Goal: Task Accomplishment & Management: Use online tool/utility

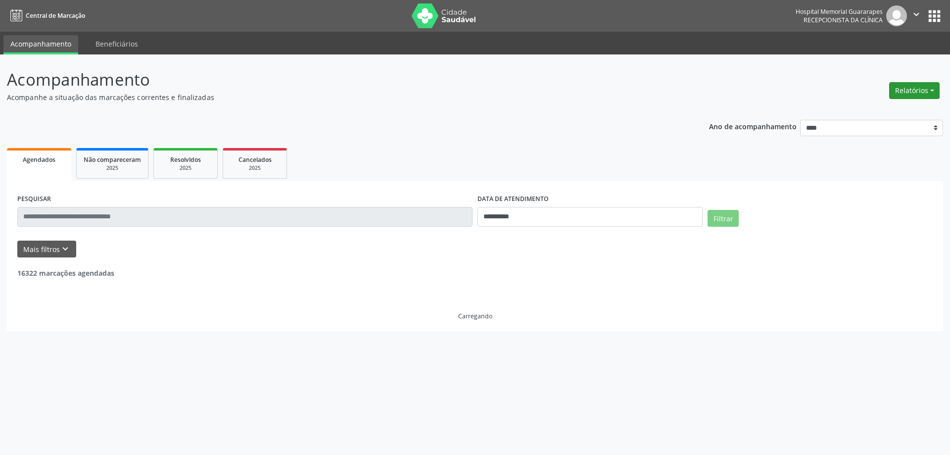
click at [917, 91] on button "Relatórios" at bounding box center [915, 90] width 50 height 17
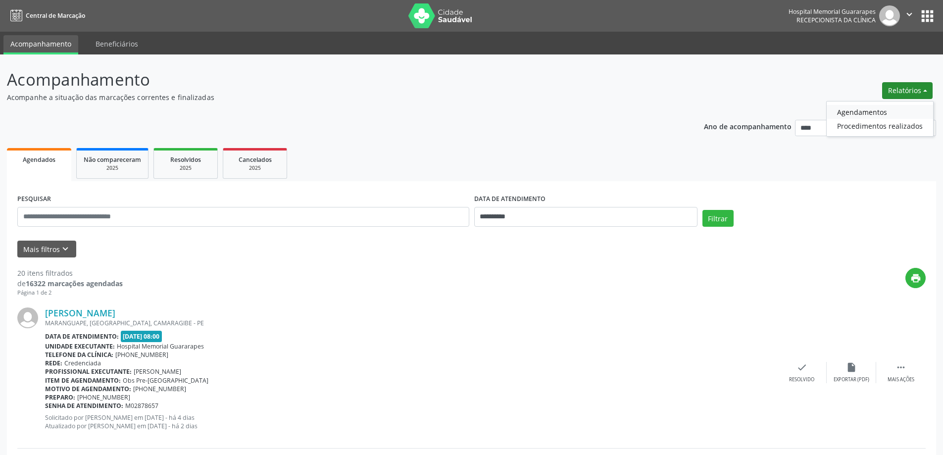
click at [854, 109] on link "Agendamentos" at bounding box center [880, 112] width 106 height 14
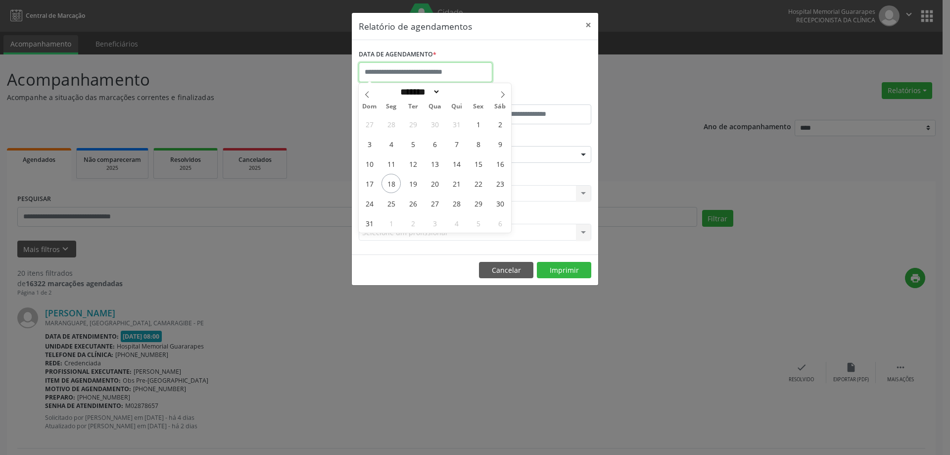
click at [421, 76] on input "text" at bounding box center [426, 72] width 134 height 20
click at [462, 203] on span "28" at bounding box center [456, 203] width 19 height 19
type input "**********"
click at [462, 203] on span "28" at bounding box center [456, 203] width 19 height 19
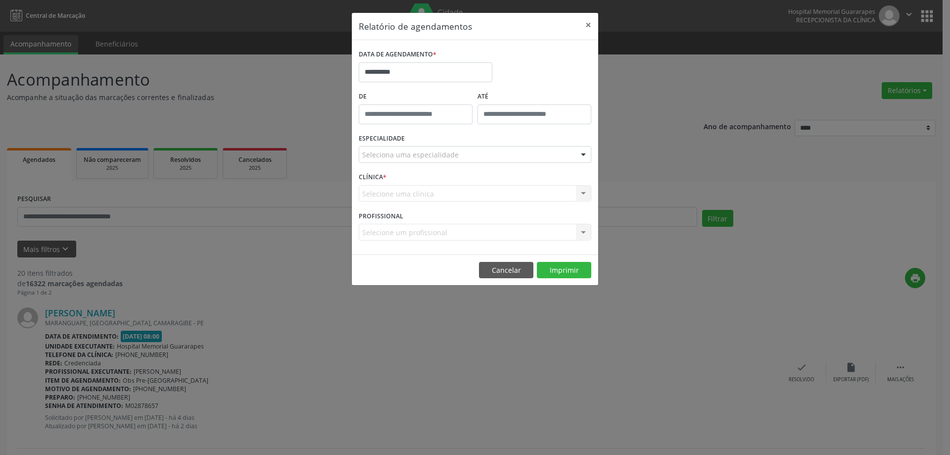
click at [517, 152] on div "Seleciona uma especialidade" at bounding box center [475, 154] width 233 height 17
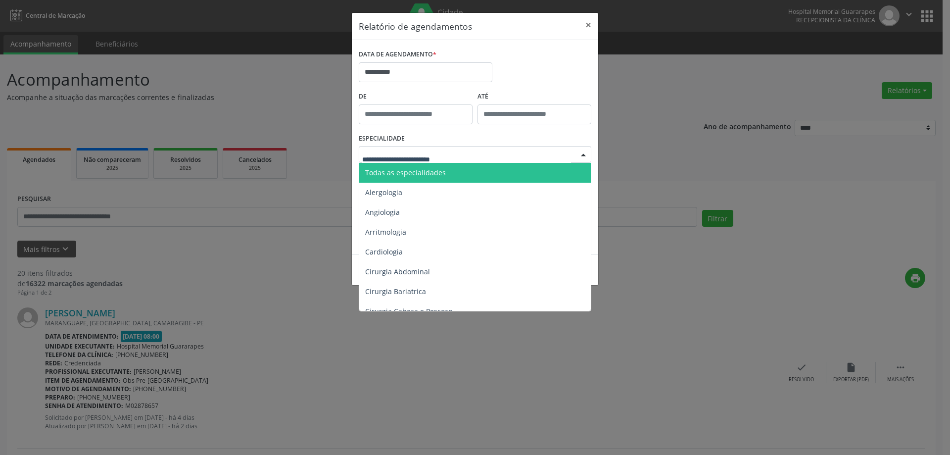
click at [480, 170] on span "Todas as especialidades" at bounding box center [475, 173] width 233 height 20
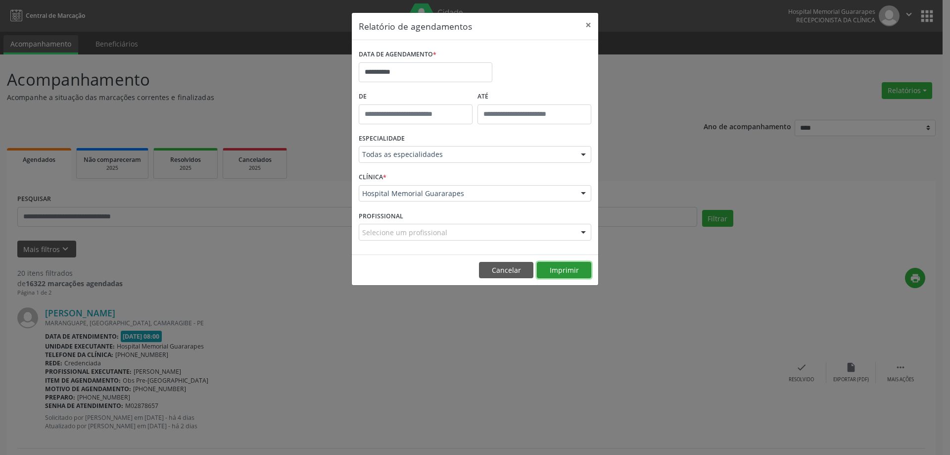
click at [568, 272] on button "Imprimir" at bounding box center [564, 270] width 54 height 17
